Goal: Task Accomplishment & Management: Manage account settings

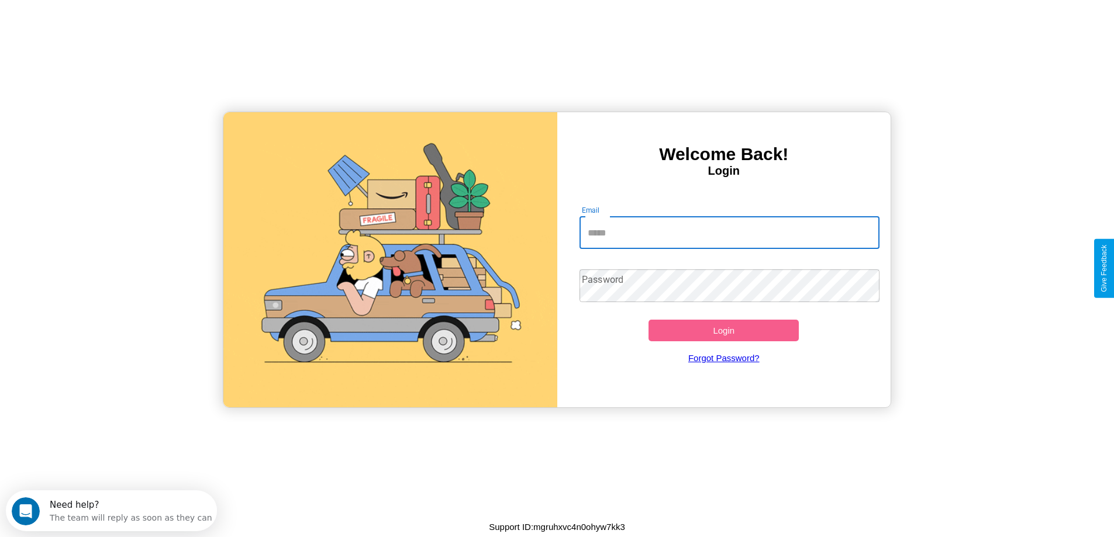
click at [729, 233] on input "Email" at bounding box center [730, 232] width 300 height 33
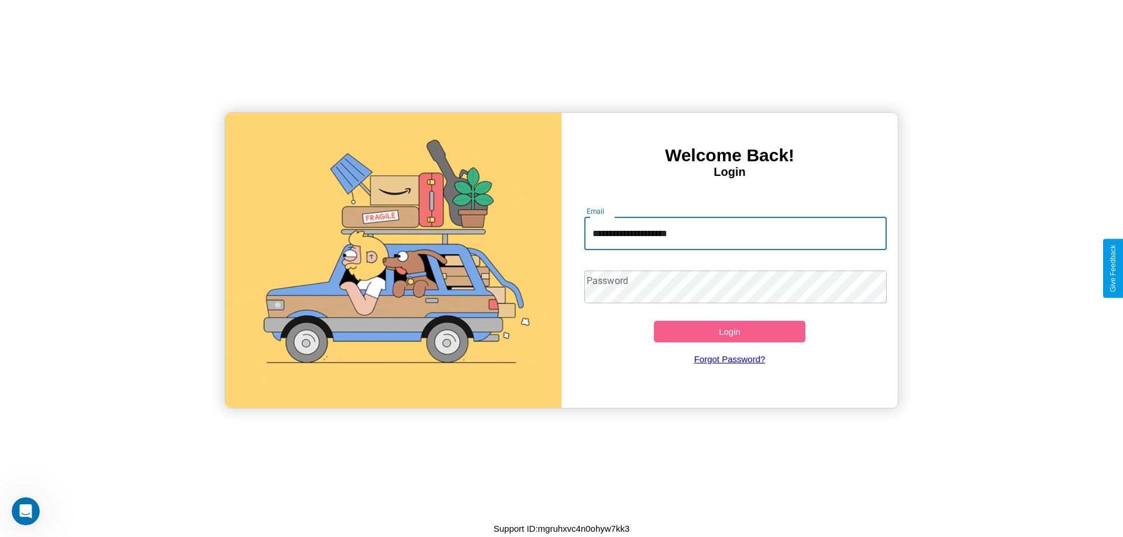
type input "**********"
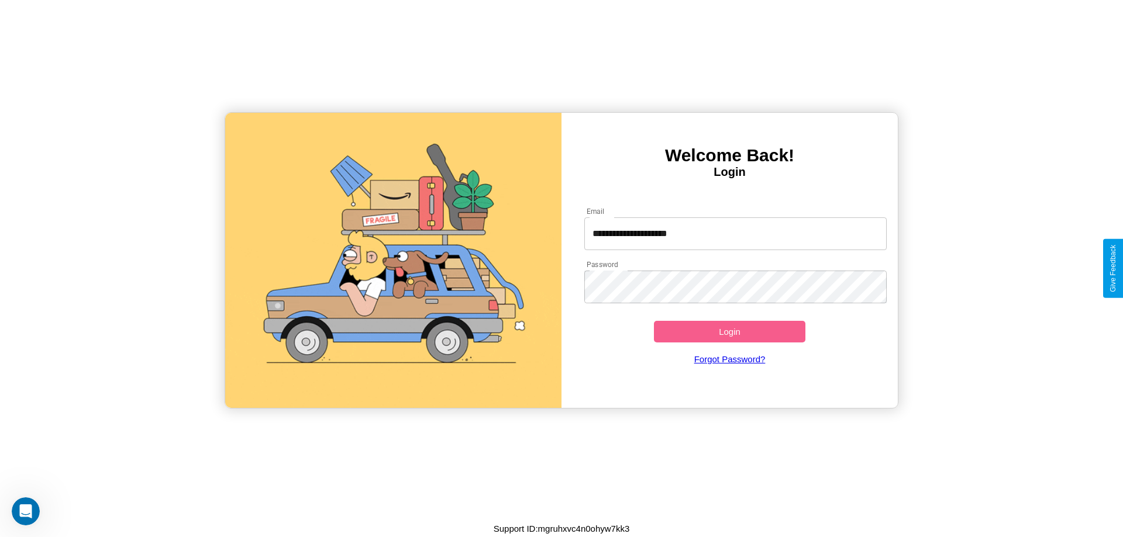
click at [729, 332] on button "Login" at bounding box center [729, 332] width 151 height 22
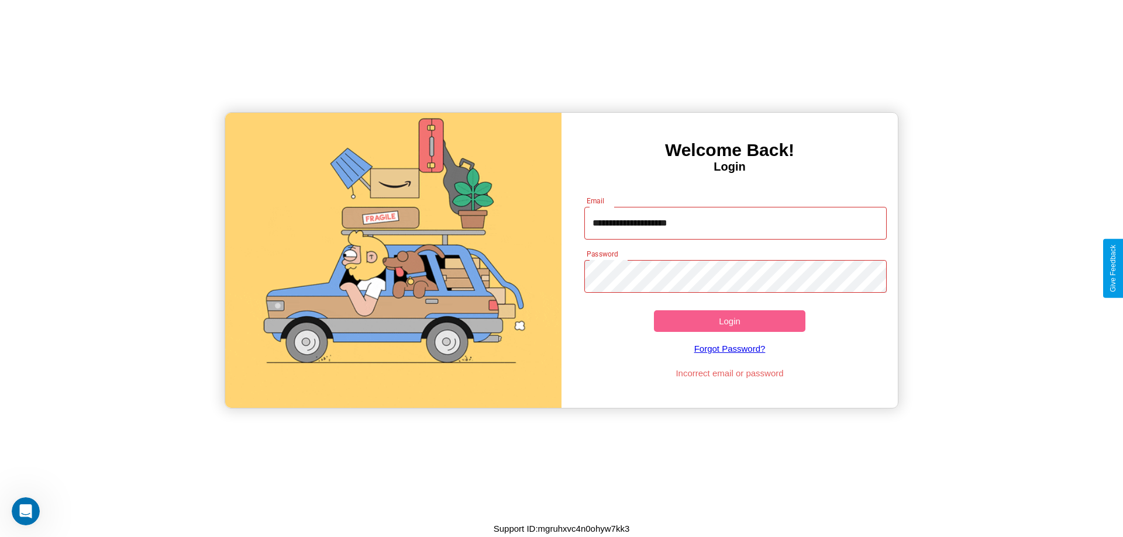
click at [729, 321] on button "Login" at bounding box center [729, 322] width 151 height 22
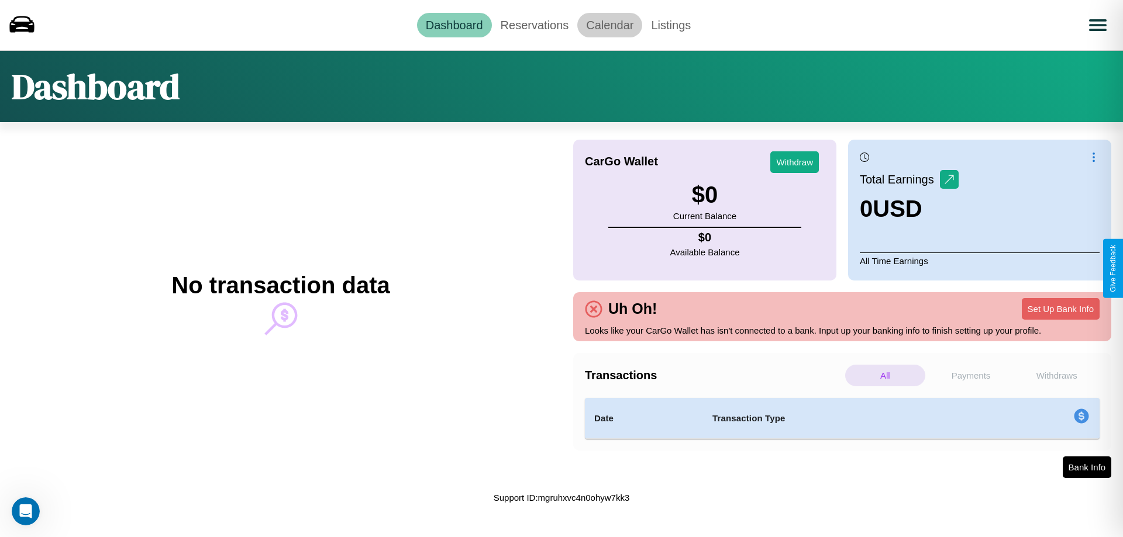
click at [609, 25] on link "Calendar" at bounding box center [609, 25] width 65 height 25
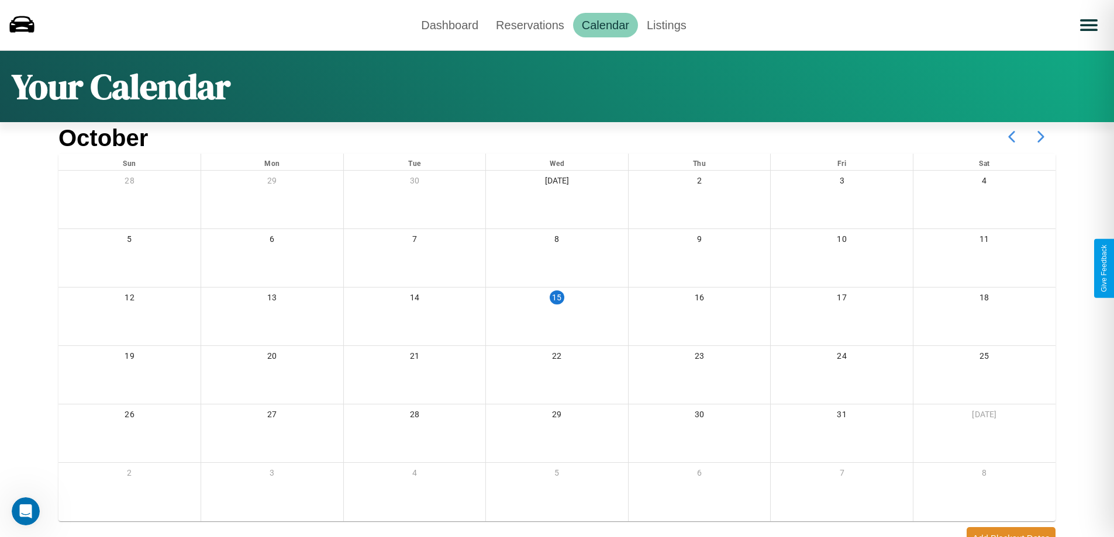
click at [1041, 137] on icon at bounding box center [1040, 136] width 29 height 29
click at [530, 25] on link "Reservations" at bounding box center [530, 25] width 86 height 25
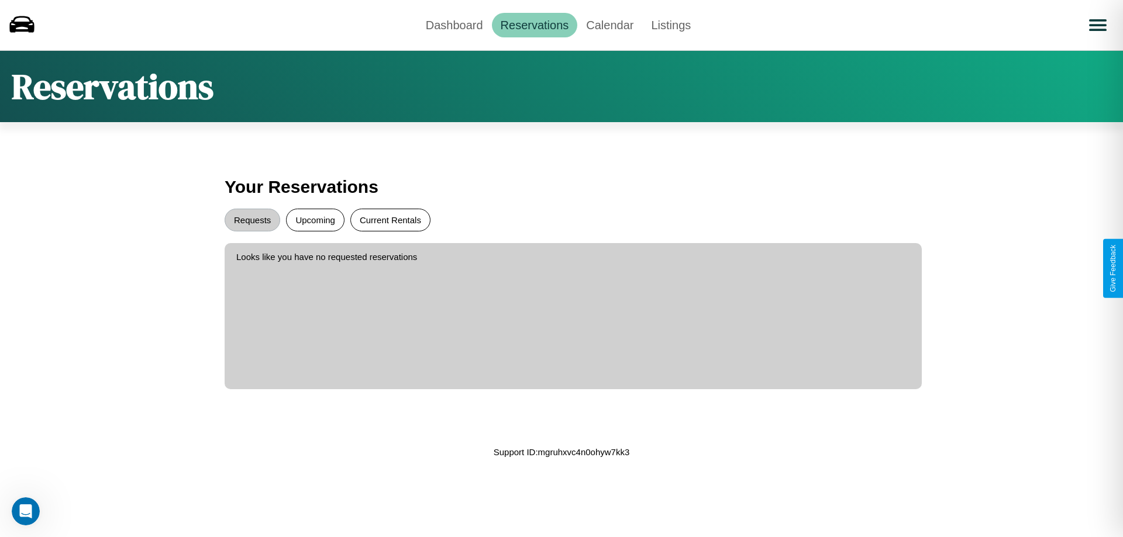
click at [390, 220] on button "Current Rentals" at bounding box center [390, 220] width 80 height 23
click at [315, 220] on button "Upcoming" at bounding box center [315, 220] width 58 height 23
click at [252, 220] on button "Requests" at bounding box center [253, 220] width 56 height 23
